Goal: Check status: Check status

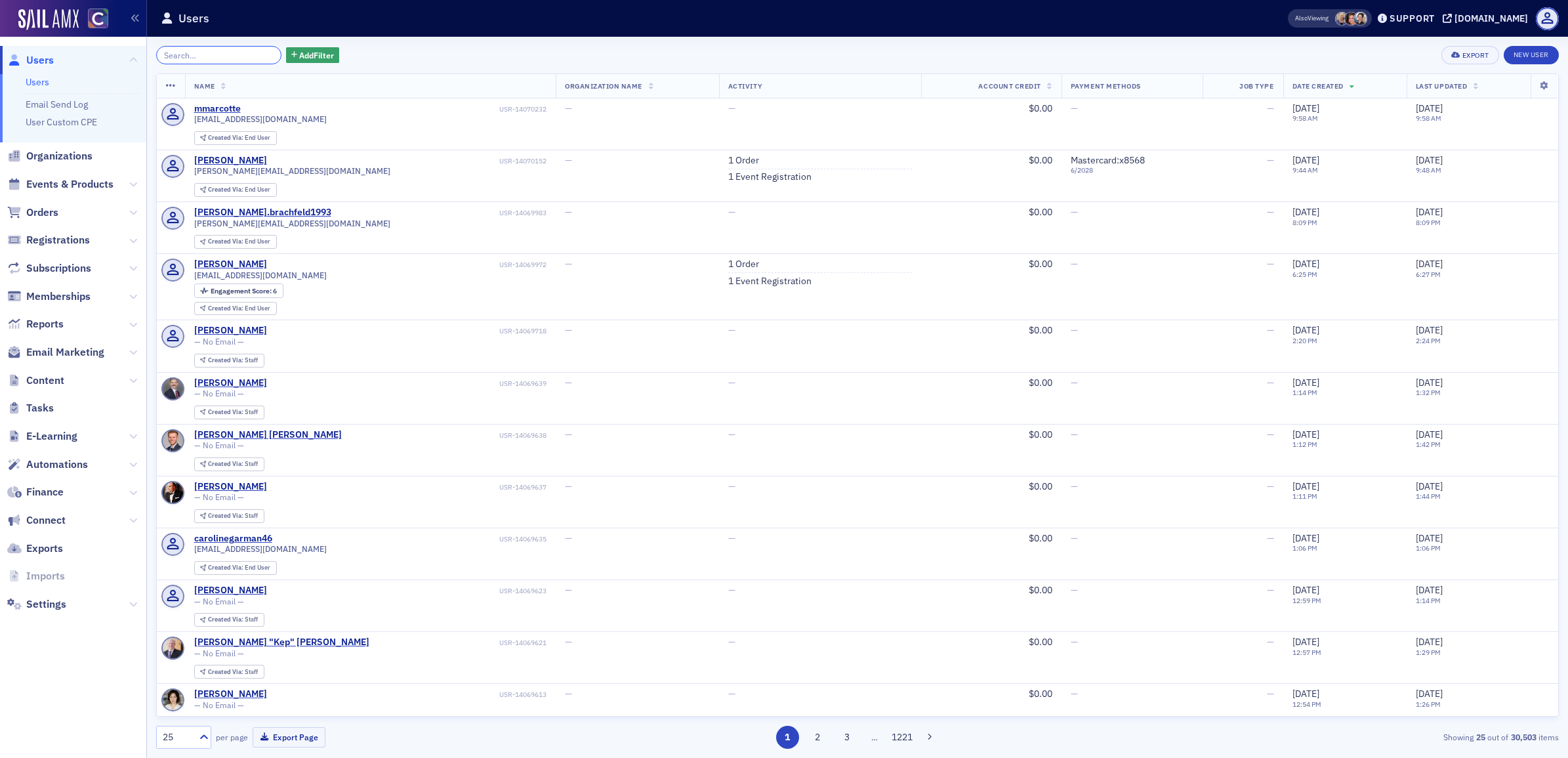
click at [189, 56] on input "search" at bounding box center [218, 55] width 126 height 19
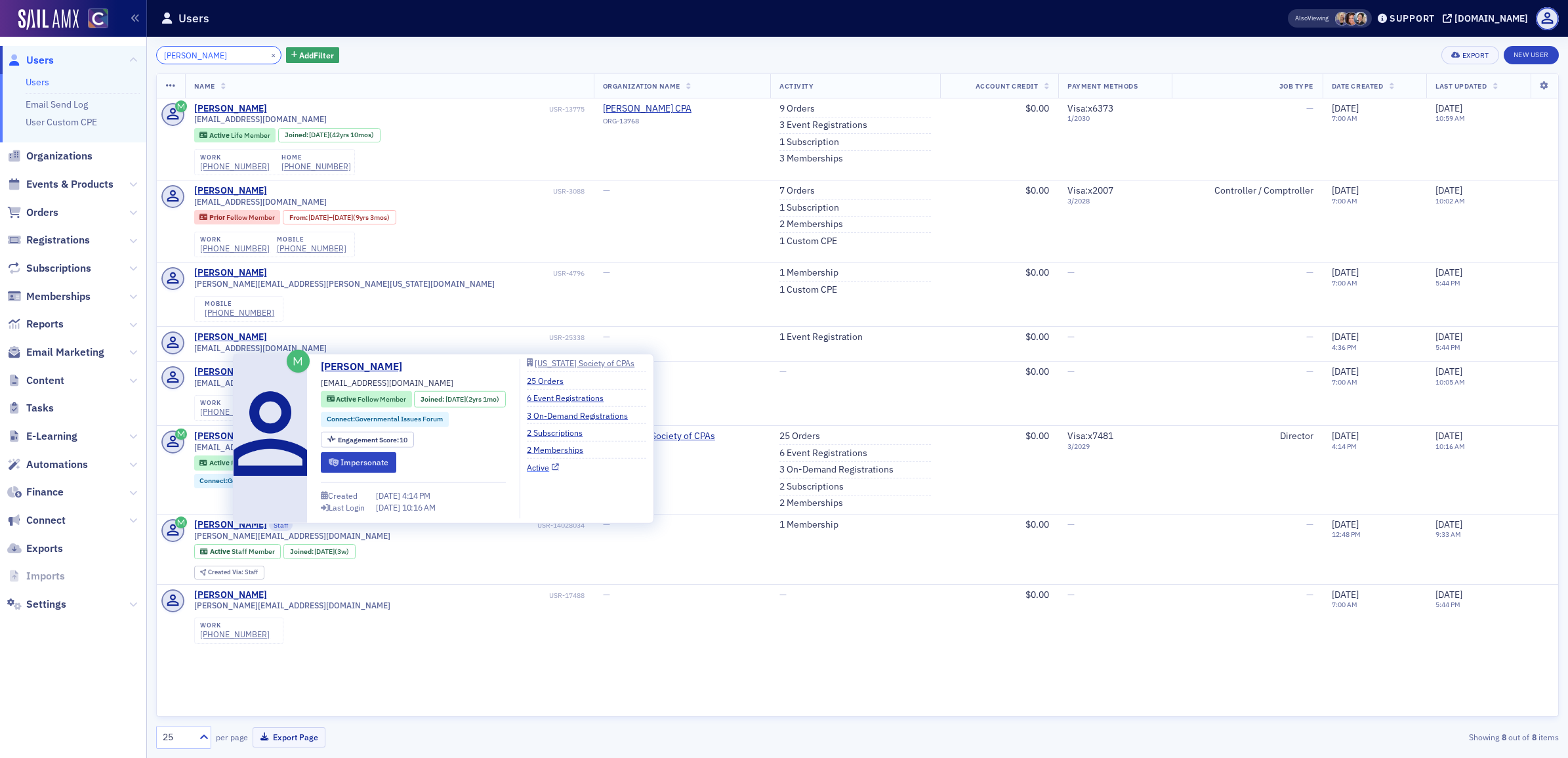
type input "baer"
click at [551, 467] on link "Active" at bounding box center [542, 467] width 32 height 12
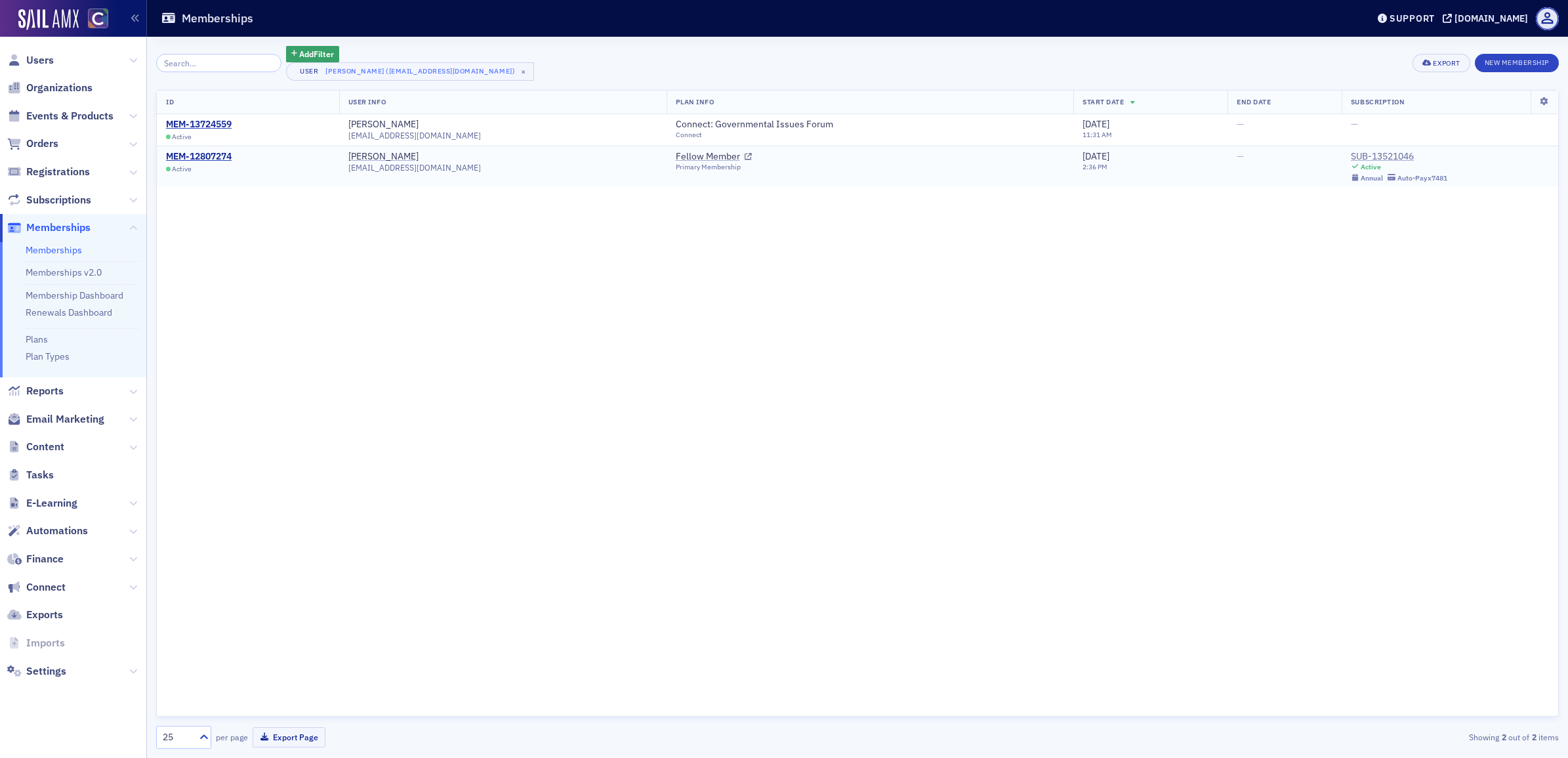
click at [1351, 158] on div "SUB-13521046" at bounding box center [1399, 157] width 97 height 12
